Goal: Task Accomplishment & Management: Complete application form

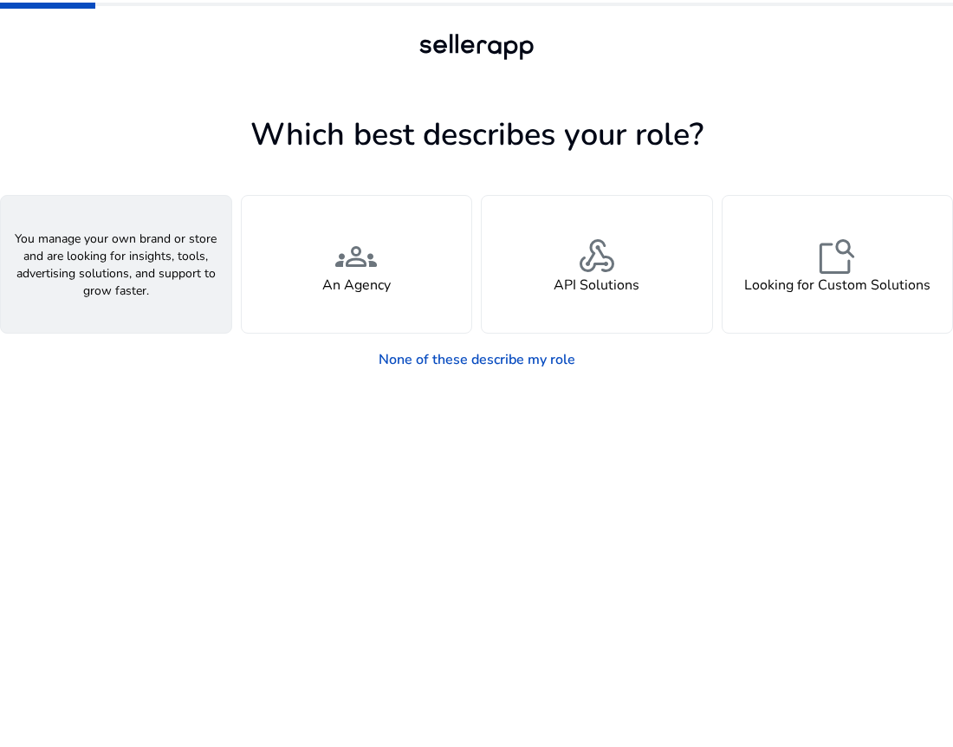
click at [173, 237] on div "person A Seller" at bounding box center [116, 264] width 231 height 137
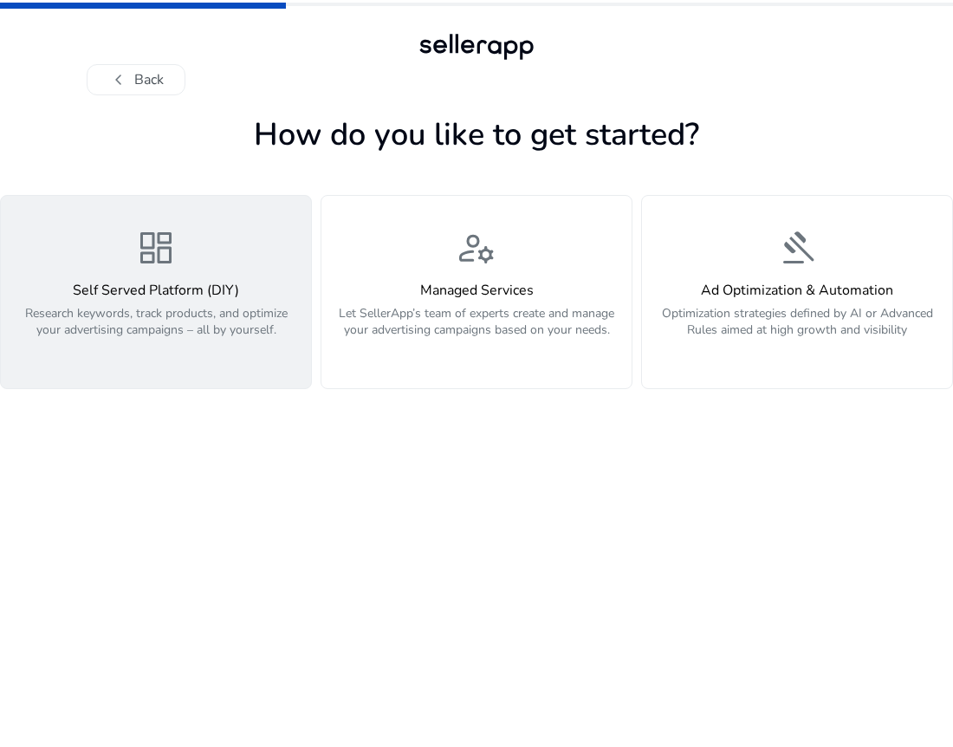
click at [242, 332] on p "Research keywords, track products, and optimize your advertising campaigns – al…" at bounding box center [155, 331] width 289 height 52
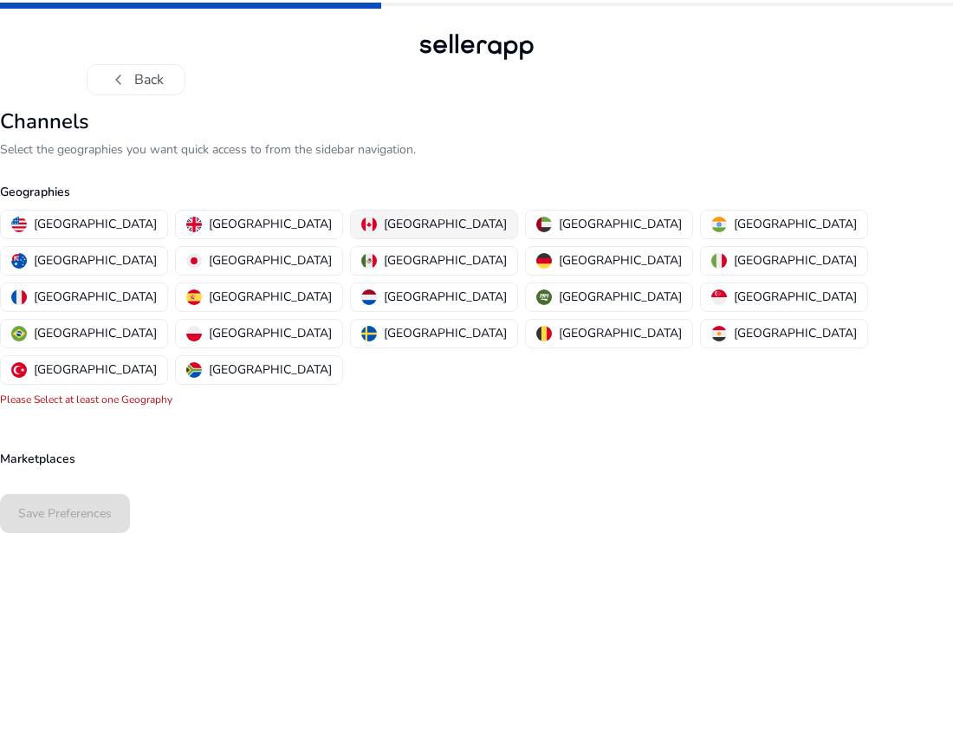
click at [384, 224] on p "[GEOGRAPHIC_DATA]" at bounding box center [445, 224] width 123 height 18
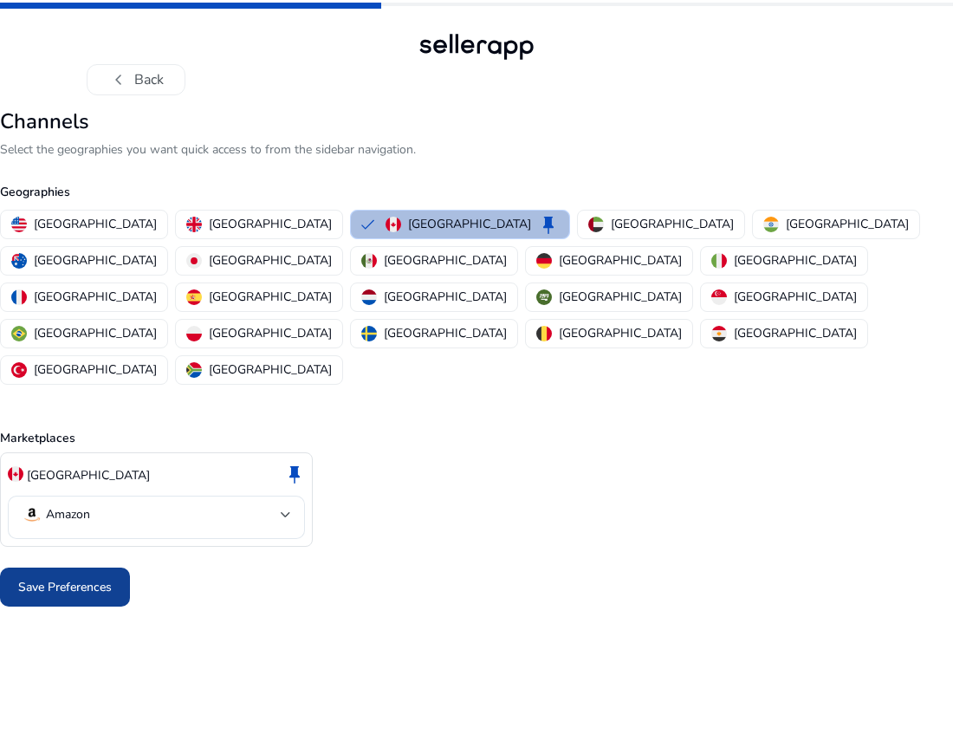
click at [75, 578] on span "Save Preferences" at bounding box center [65, 587] width 94 height 18
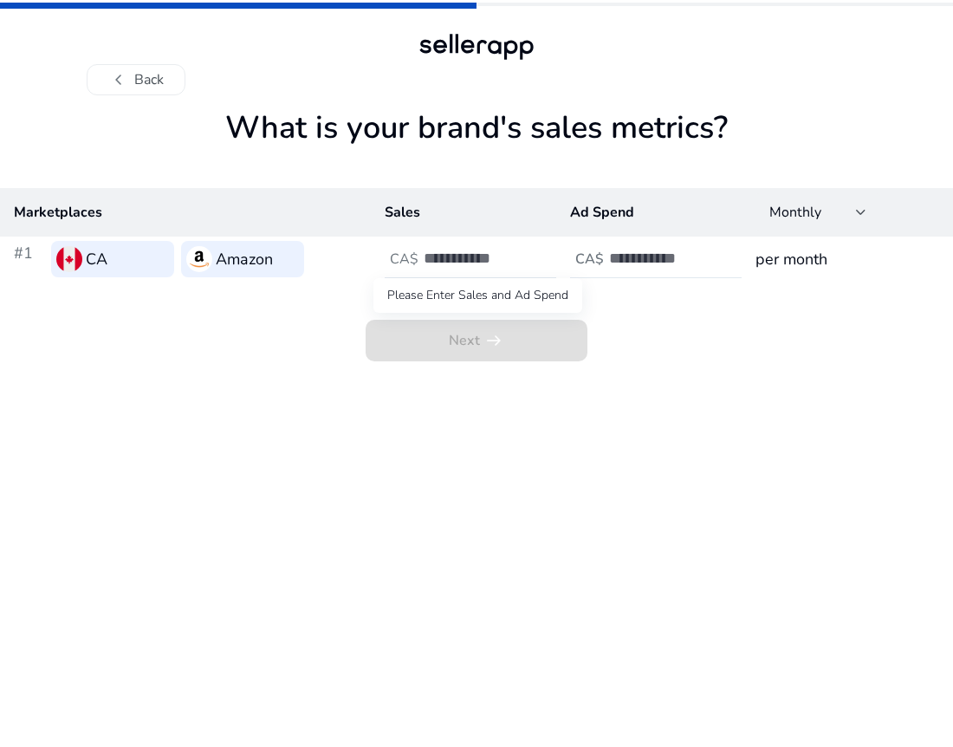
click at [478, 349] on span "Next arrow_right_alt" at bounding box center [477, 341] width 222 height 42
click at [537, 257] on input "*" at bounding box center [482, 258] width 117 height 19
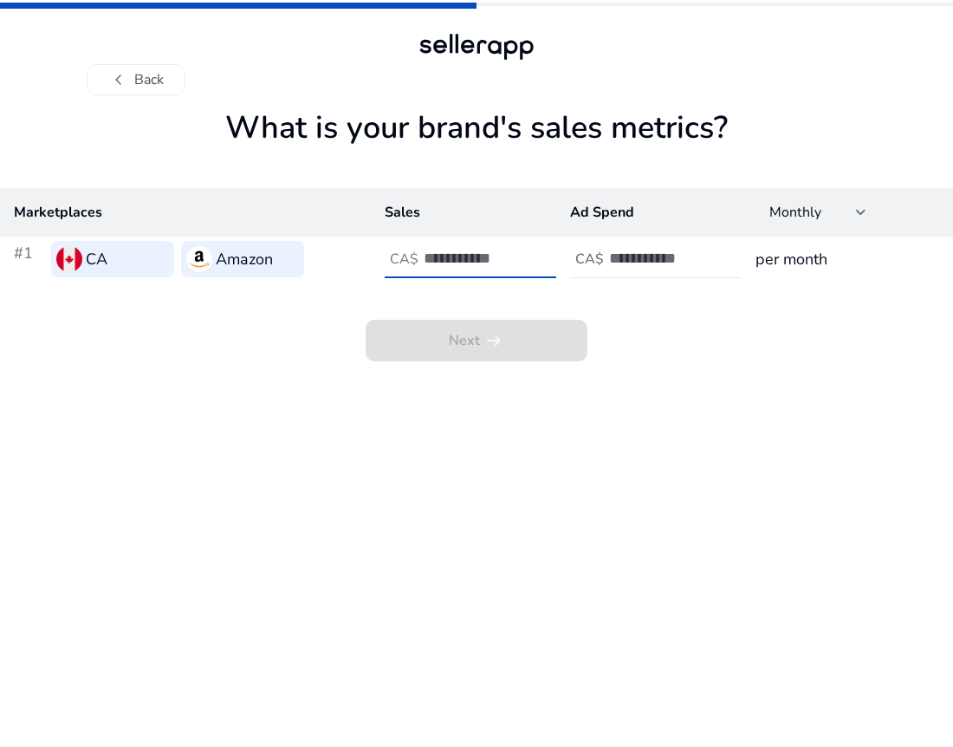
type input "*"
click at [537, 257] on input "*" at bounding box center [482, 258] width 117 height 19
click at [796, 263] on h3 "per month" at bounding box center [848, 259] width 184 height 24
click at [709, 256] on input "number" at bounding box center [667, 258] width 117 height 19
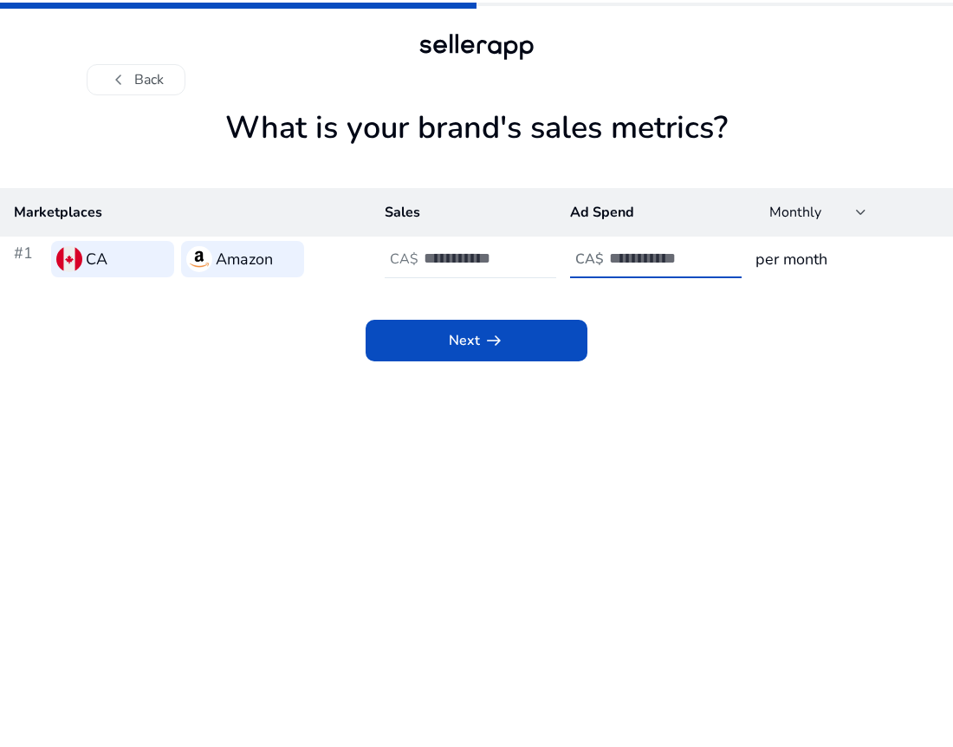
click at [714, 254] on input "*" at bounding box center [667, 258] width 117 height 19
type input "*"
click at [714, 254] on input "*" at bounding box center [667, 258] width 117 height 19
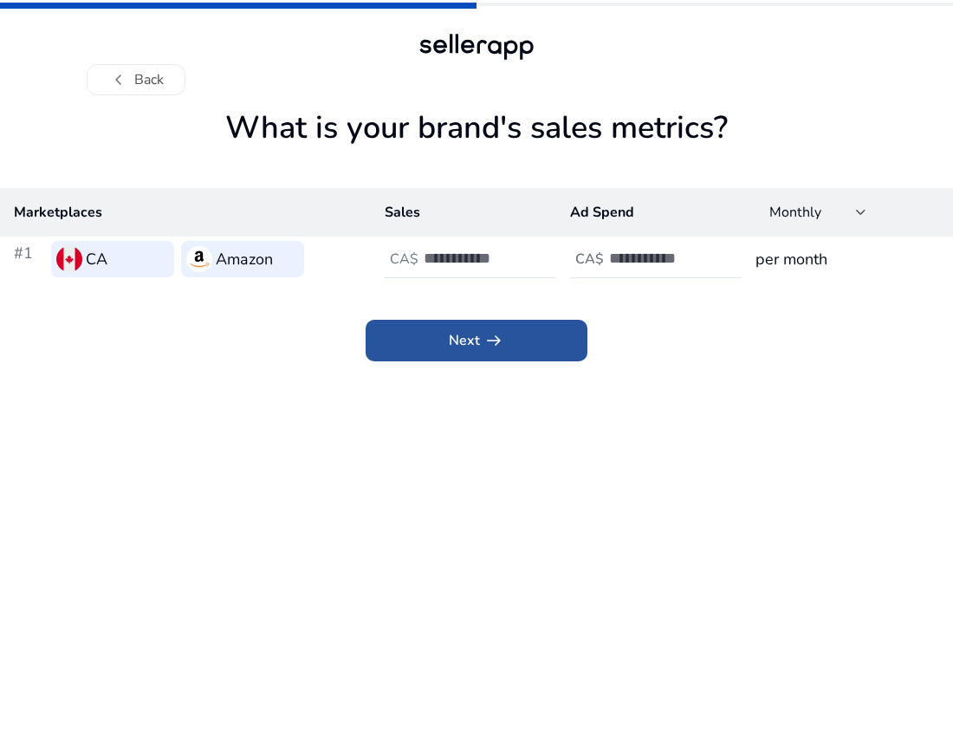
click at [533, 334] on span at bounding box center [477, 341] width 222 height 42
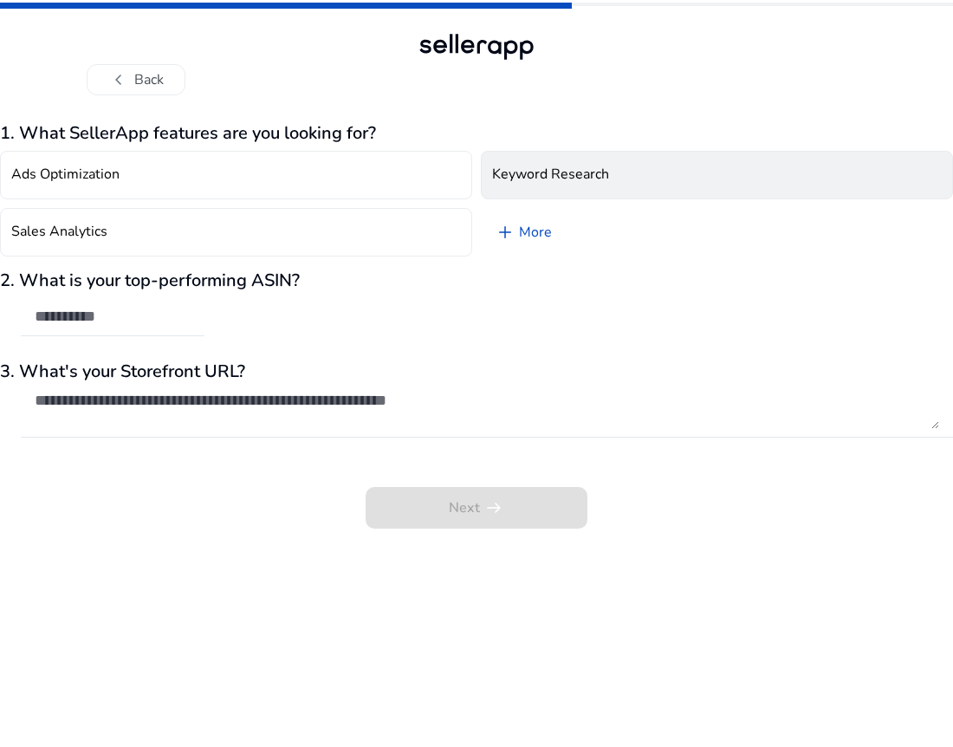
click at [534, 196] on button "Keyword Research" at bounding box center [717, 175] width 472 height 49
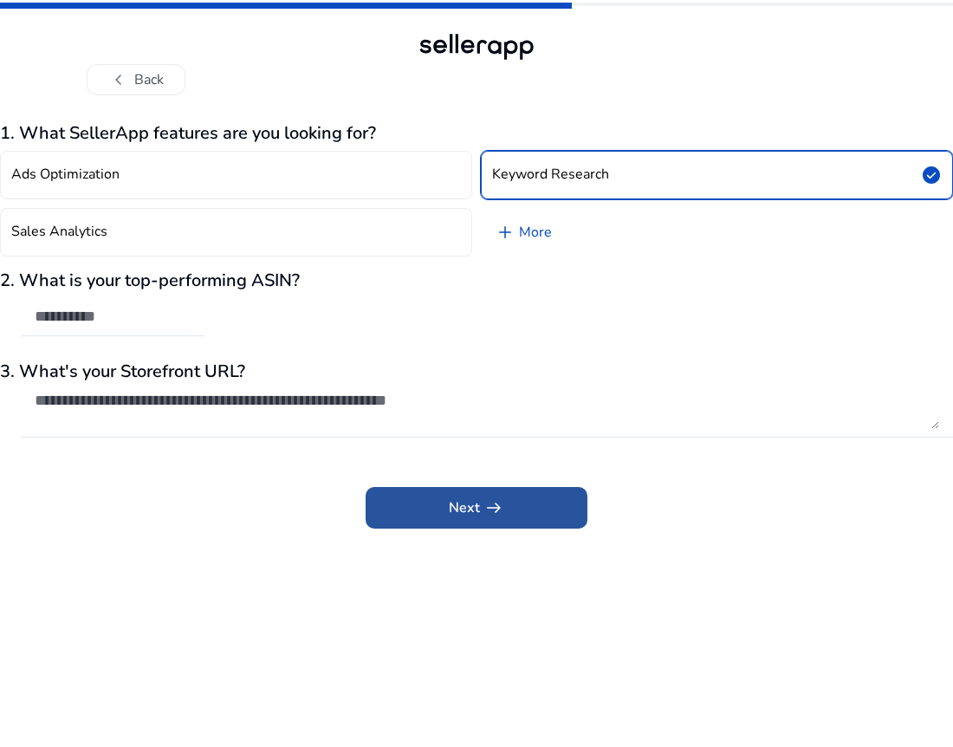
click at [472, 511] on span "Next arrow_right_alt" at bounding box center [476, 508] width 55 height 21
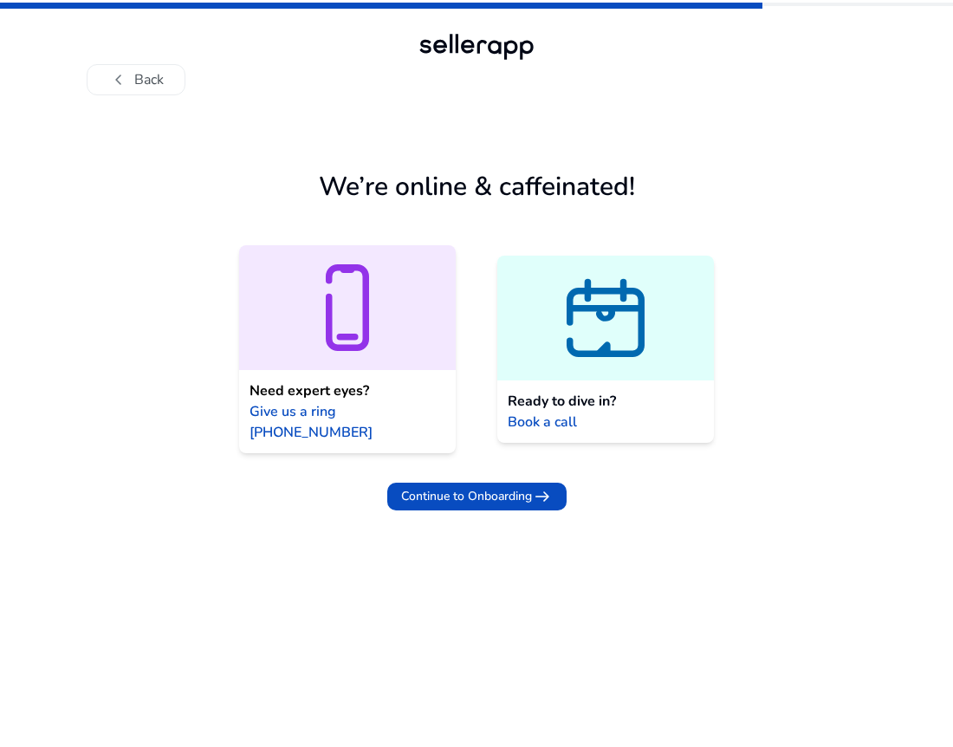
click at [568, 357] on icon at bounding box center [606, 318] width 217 height 104
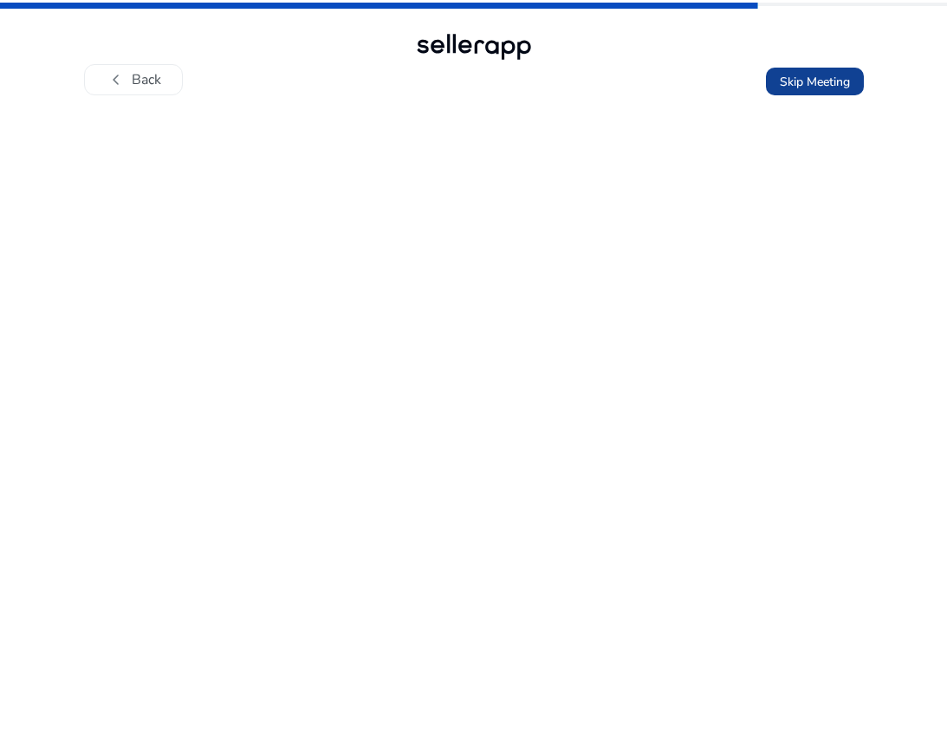
click at [842, 84] on span "Skip Meeting" at bounding box center [815, 82] width 70 height 18
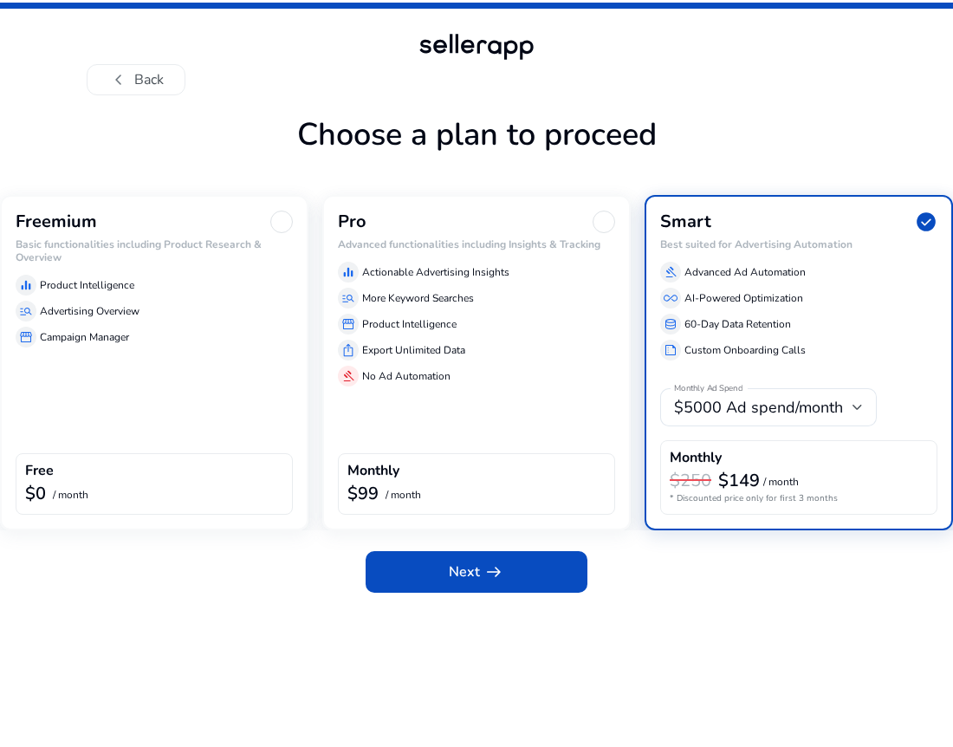
click at [184, 350] on div "Freemium Basic functionalities including Product Research & Overview equalizer …" at bounding box center [154, 362] width 309 height 335
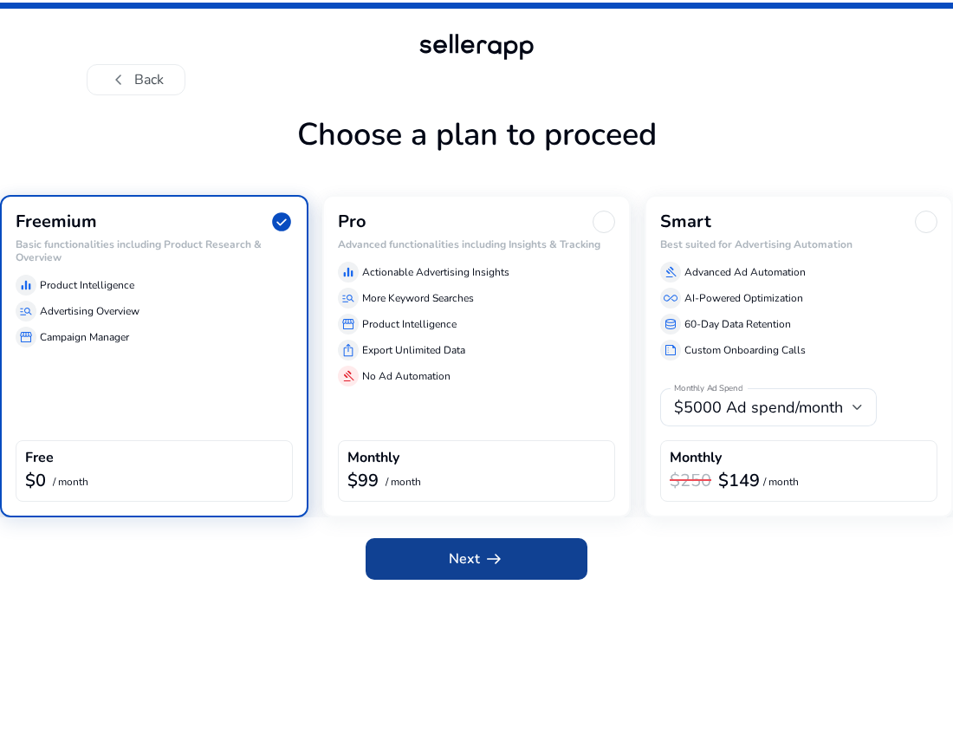
click at [467, 552] on span "Next arrow_right_alt" at bounding box center [476, 559] width 55 height 21
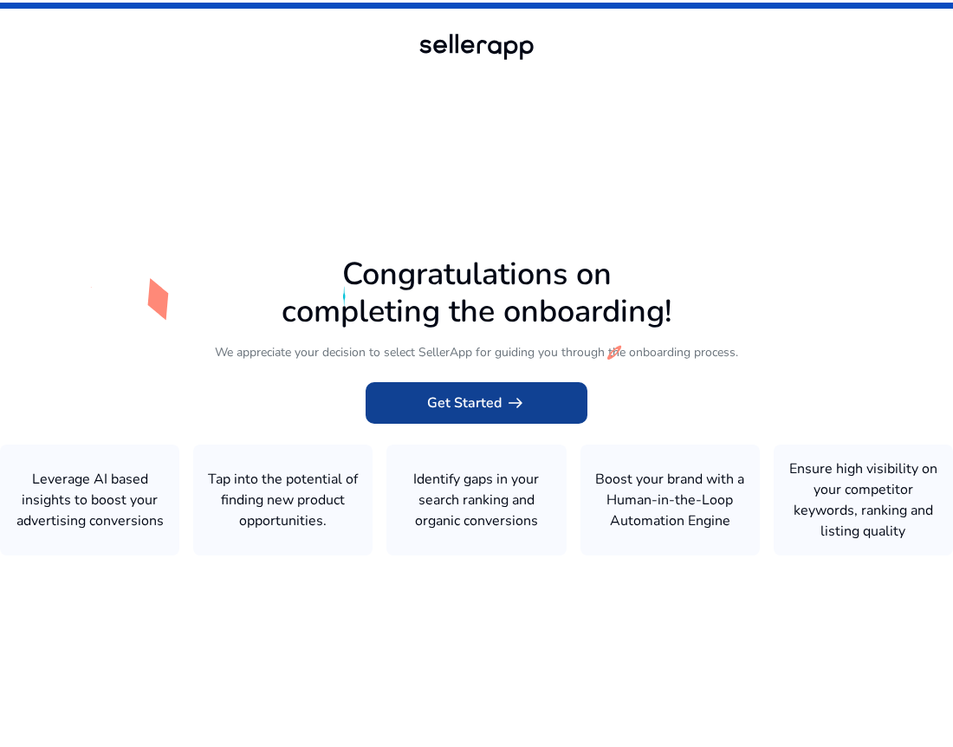
click at [484, 413] on span at bounding box center [477, 403] width 222 height 42
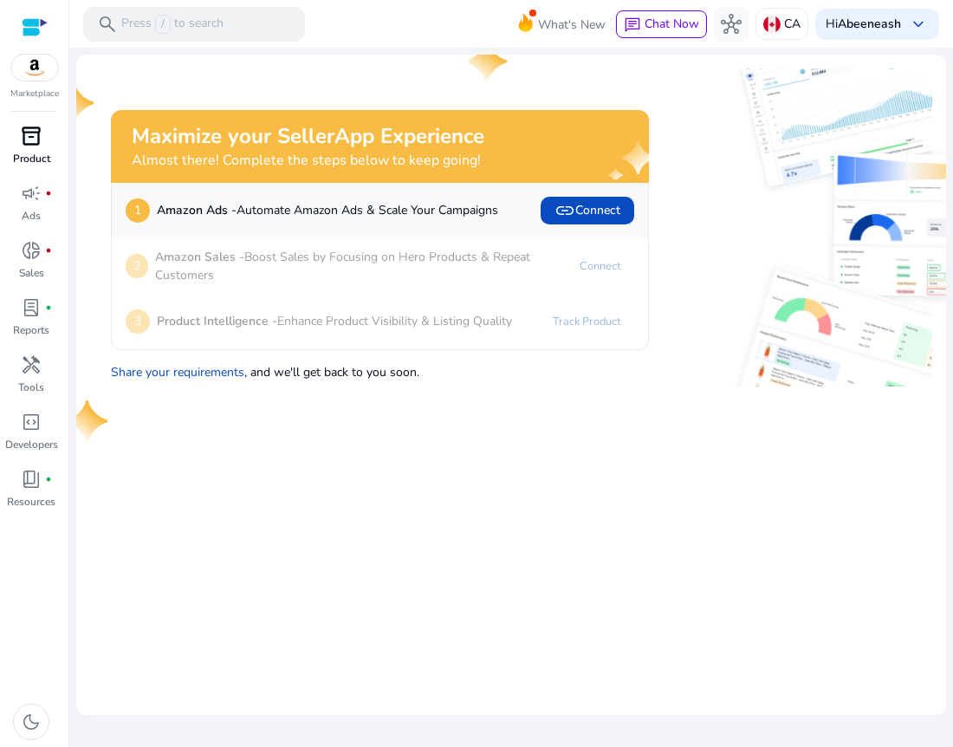
click at [41, 142] on span "inventory_2" at bounding box center [31, 136] width 21 height 21
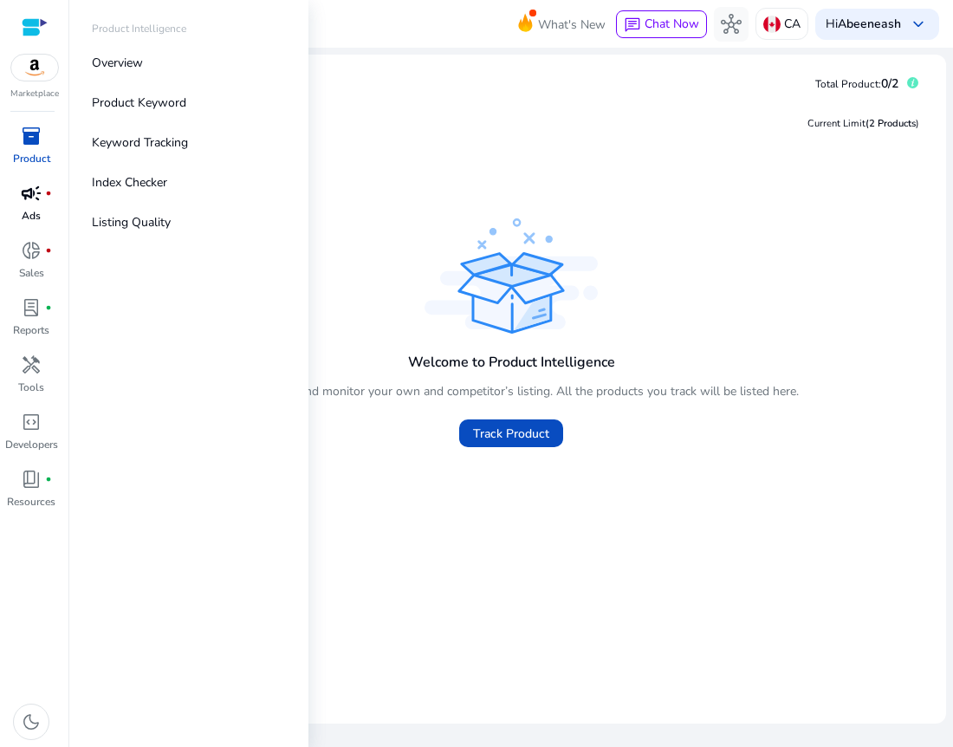
click at [39, 198] on span "campaign" at bounding box center [31, 193] width 21 height 21
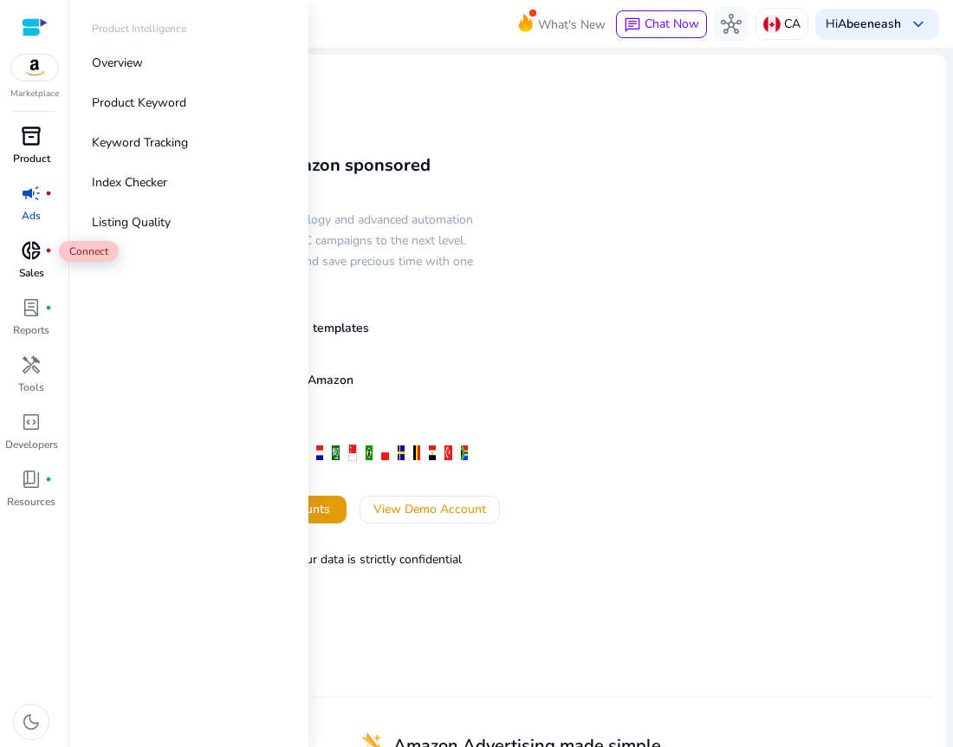
click at [35, 249] on span "donut_small" at bounding box center [31, 250] width 21 height 21
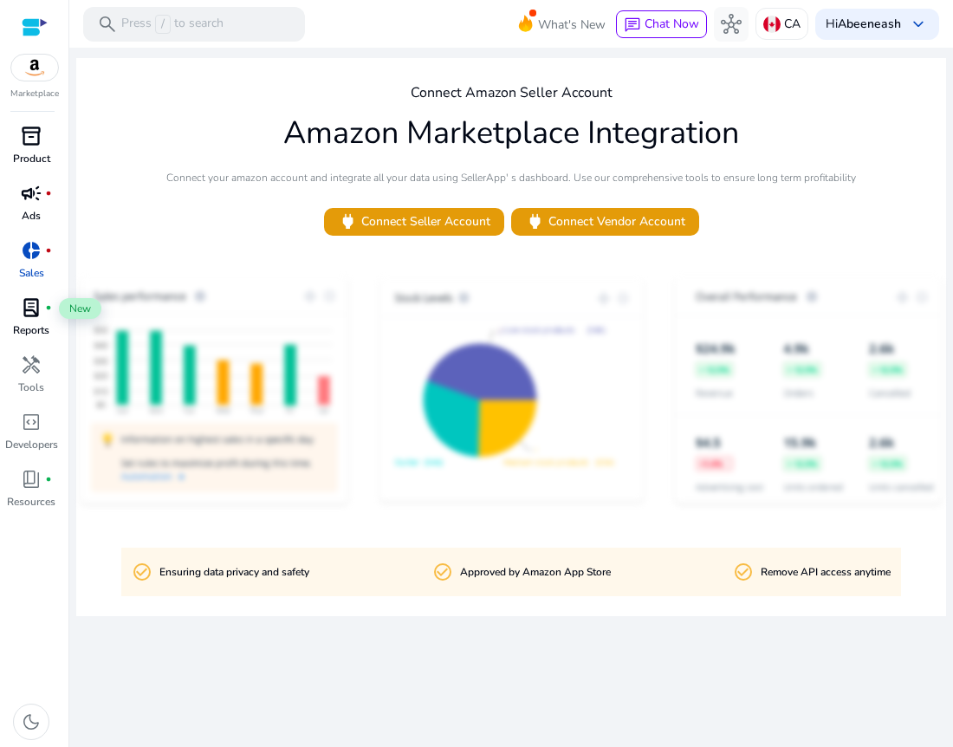
click at [34, 294] on div "lab_profile fiber_manual_record" at bounding box center [31, 308] width 49 height 28
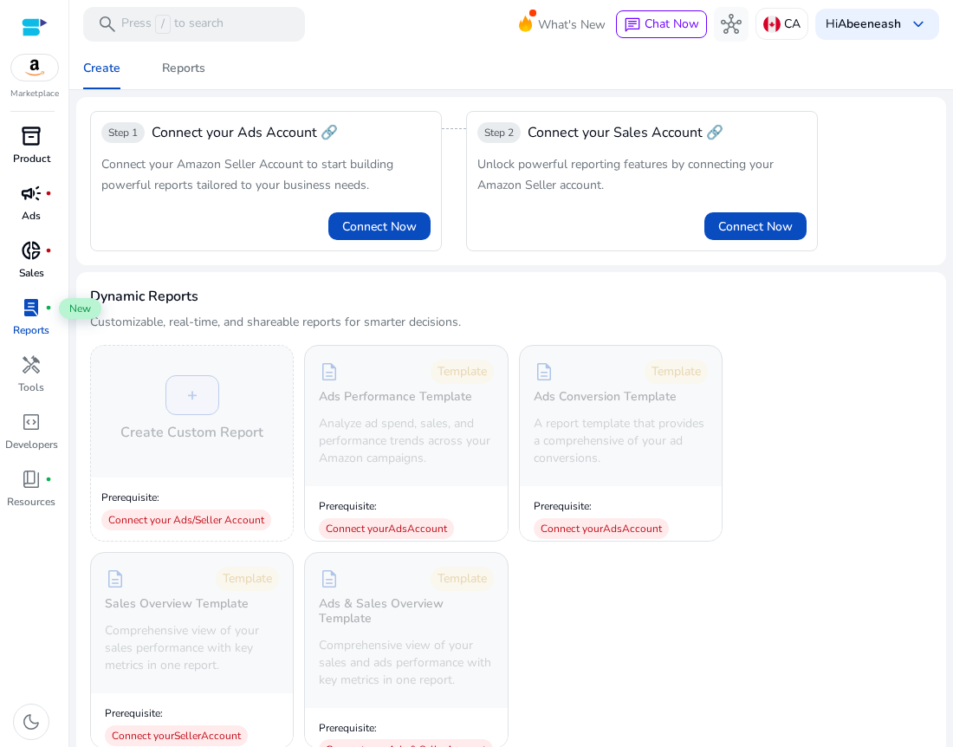
click at [23, 255] on span "donut_small" at bounding box center [31, 250] width 21 height 21
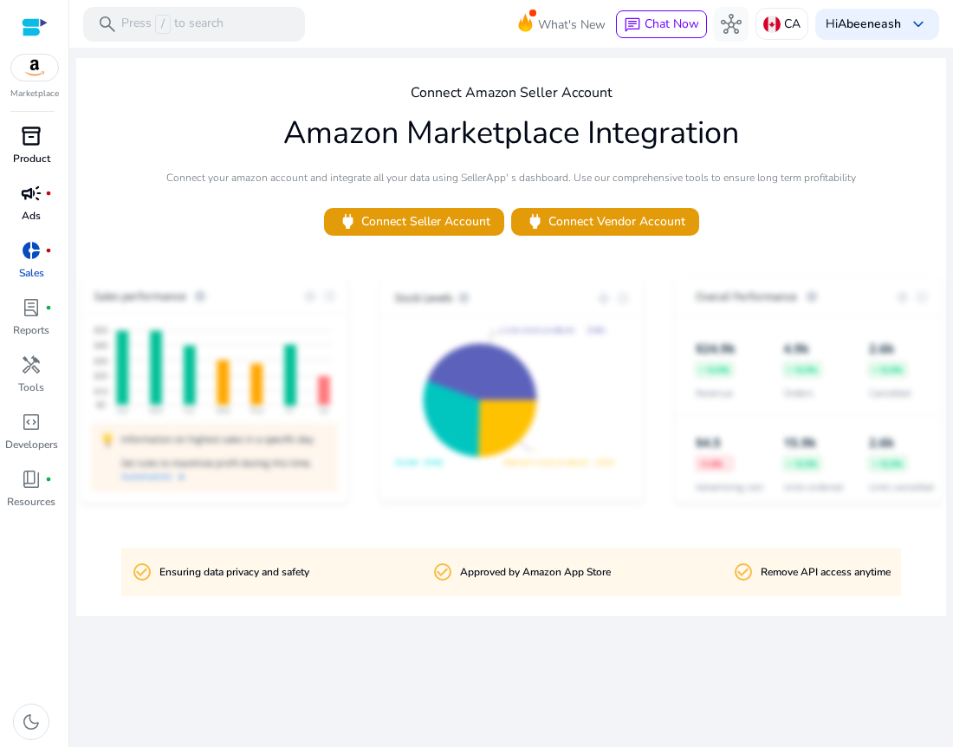
click at [22, 284] on link "donut_small fiber_manual_record Sales" at bounding box center [31, 265] width 62 height 57
click at [25, 329] on p "Reports" at bounding box center [31, 330] width 36 height 16
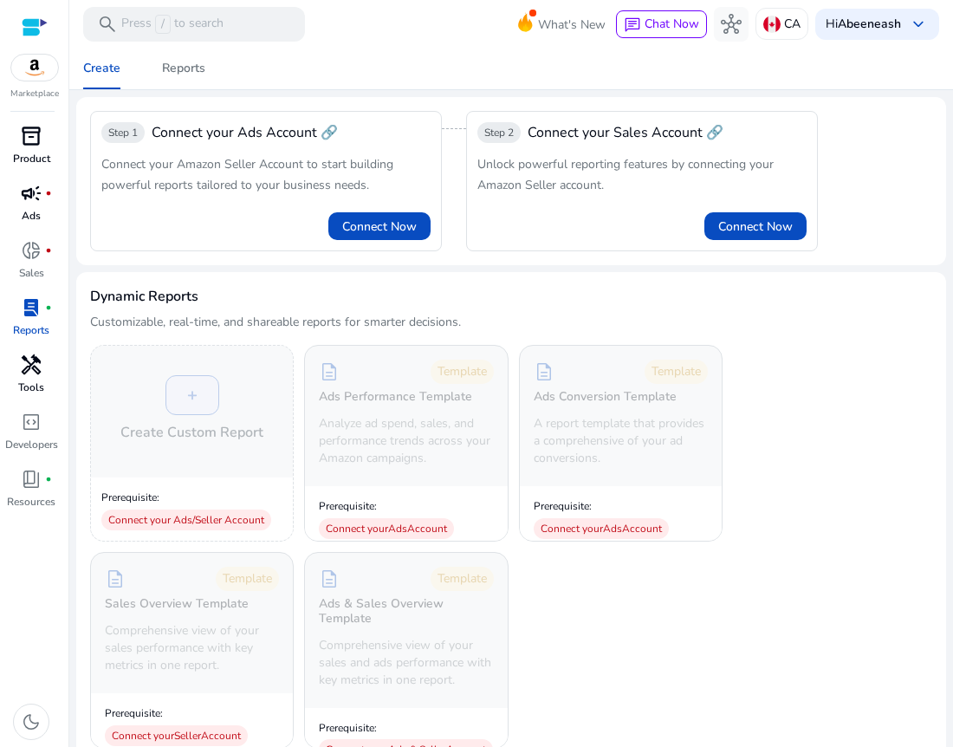
click at [29, 386] on p "Tools" at bounding box center [31, 388] width 26 height 16
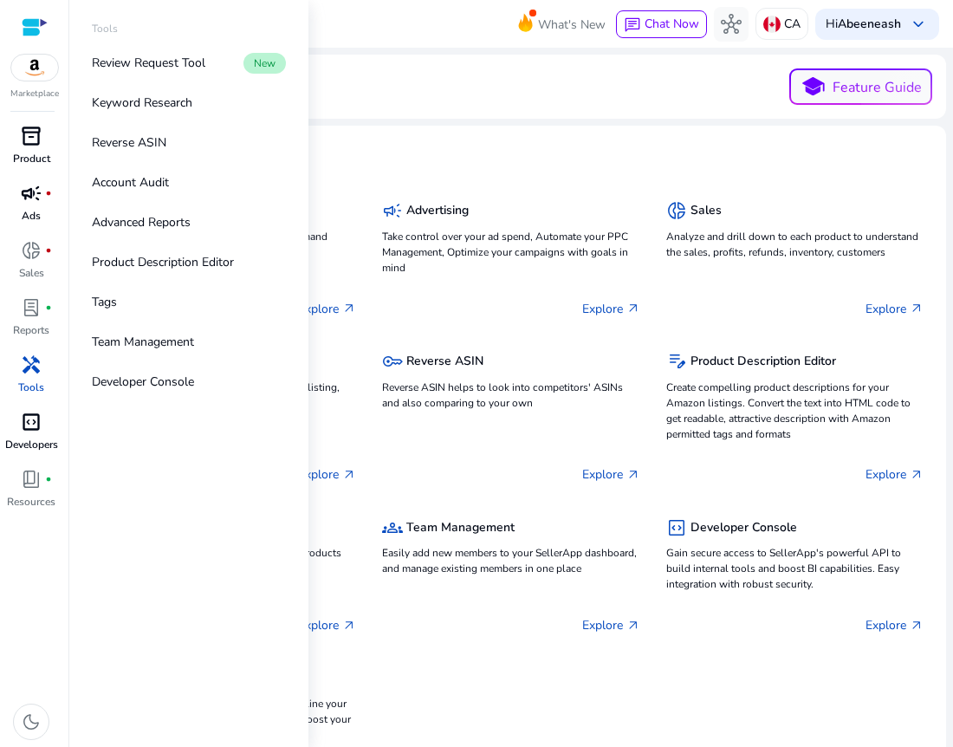
click at [32, 420] on span "code_blocks" at bounding box center [31, 422] width 21 height 21
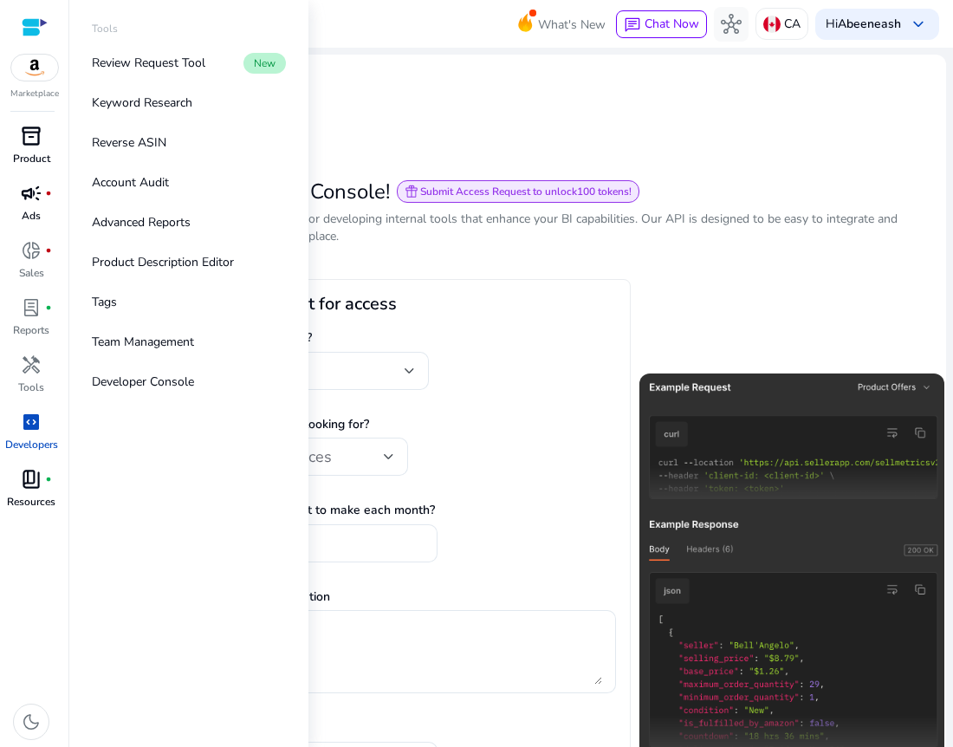
click at [32, 500] on p "Resources" at bounding box center [31, 502] width 49 height 16
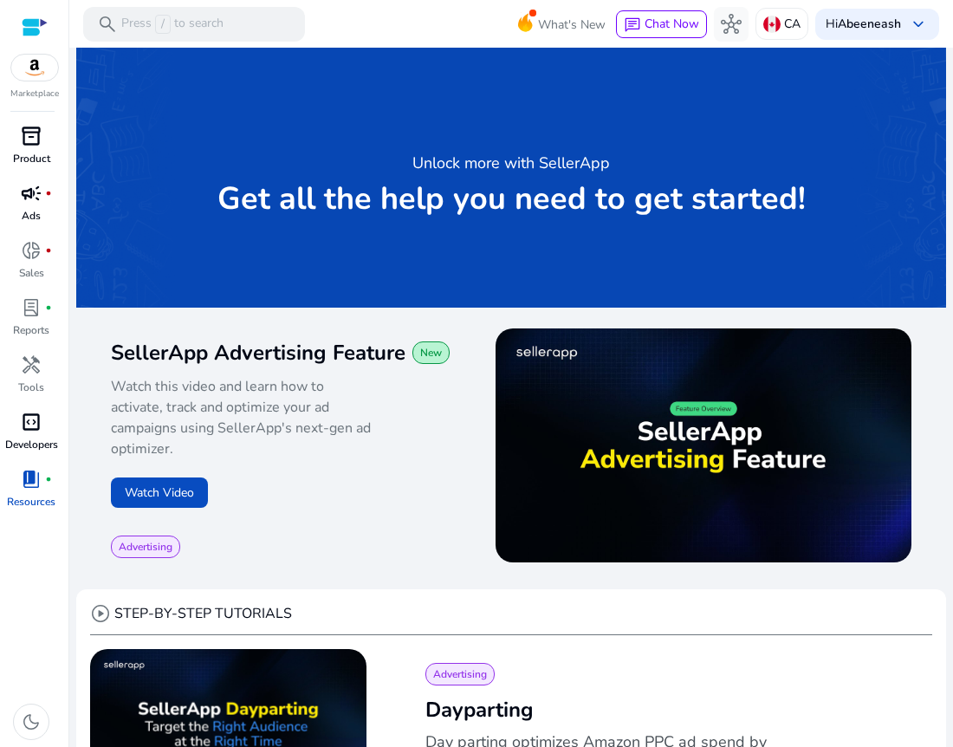
click at [37, 456] on link "code_blocks Developers" at bounding box center [31, 436] width 62 height 57
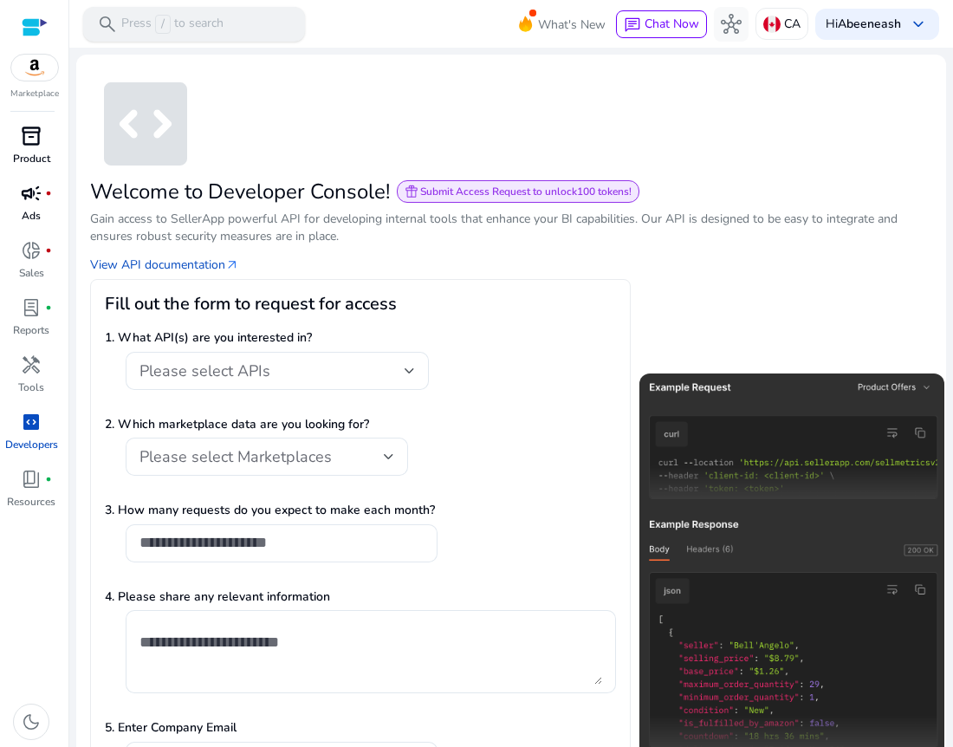
click at [214, 10] on div "search Press / to search" at bounding box center [194, 24] width 222 height 35
